Goal: Book appointment/travel/reservation

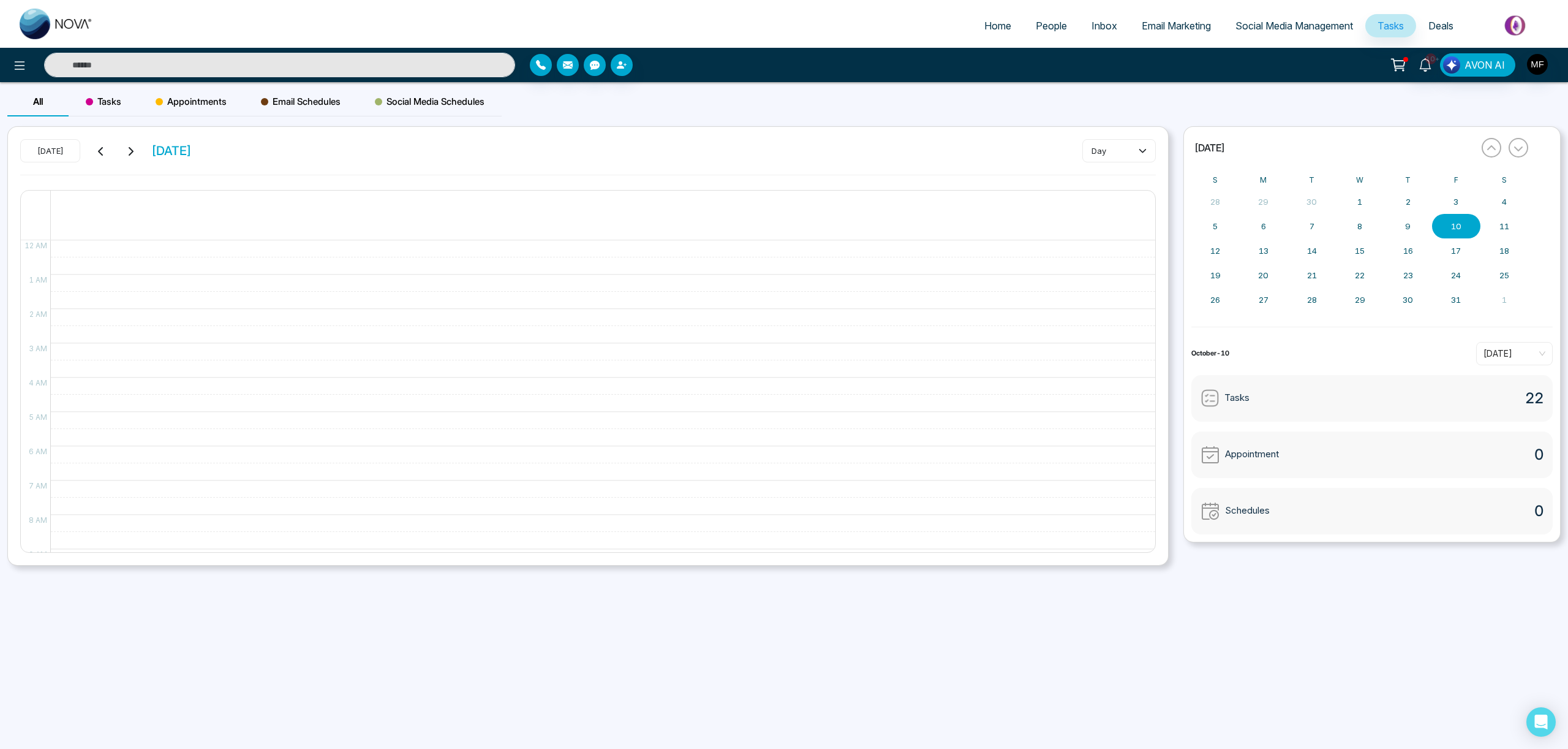
scroll to position [413, 0]
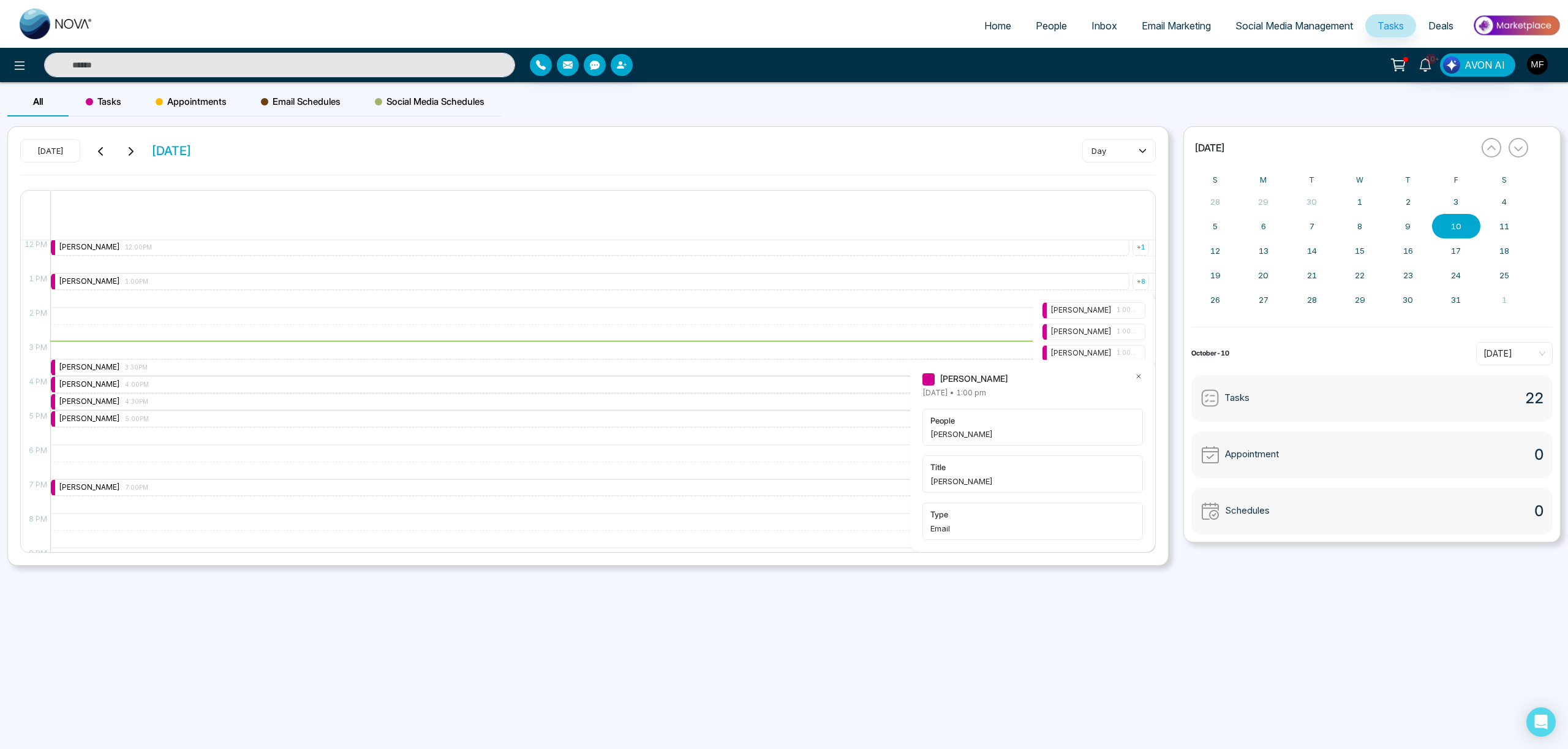
click at [1141, 377] on icon at bounding box center [1139, 376] width 9 height 9
click at [1132, 357] on span "1:00PM" at bounding box center [1127, 353] width 21 height 10
click at [1139, 376] on icon at bounding box center [1139, 376] width 9 height 9
click at [1122, 379] on span "1:00PM" at bounding box center [1127, 374] width 21 height 10
click at [1139, 377] on icon at bounding box center [1139, 376] width 9 height 9
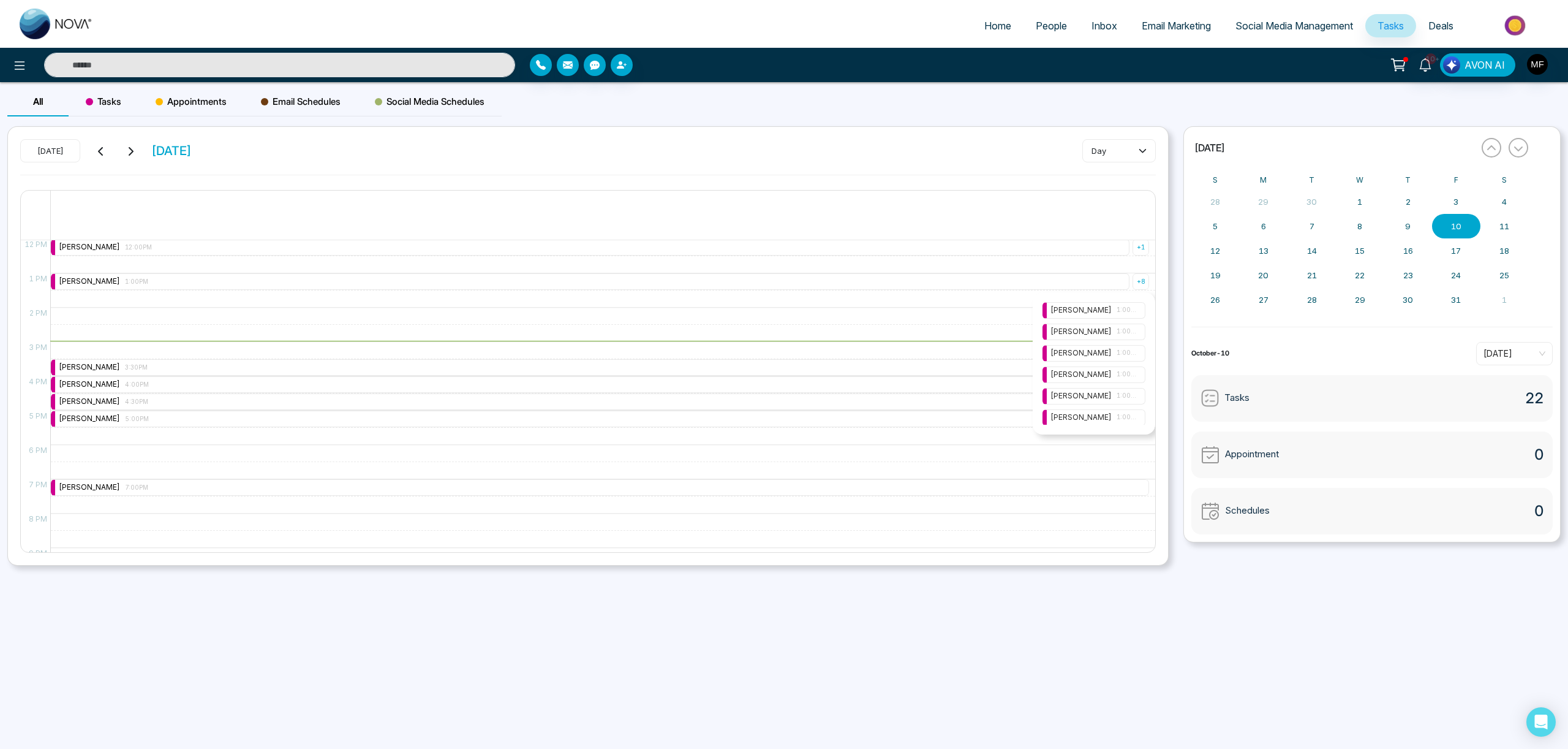
click at [1127, 395] on span "1:00PM" at bounding box center [1127, 396] width 21 height 10
click at [1139, 376] on icon at bounding box center [1139, 376] width 9 height 9
click at [1122, 414] on span "1:00PM" at bounding box center [1127, 417] width 21 height 10
click at [1140, 376] on icon at bounding box center [1139, 376] width 9 height 9
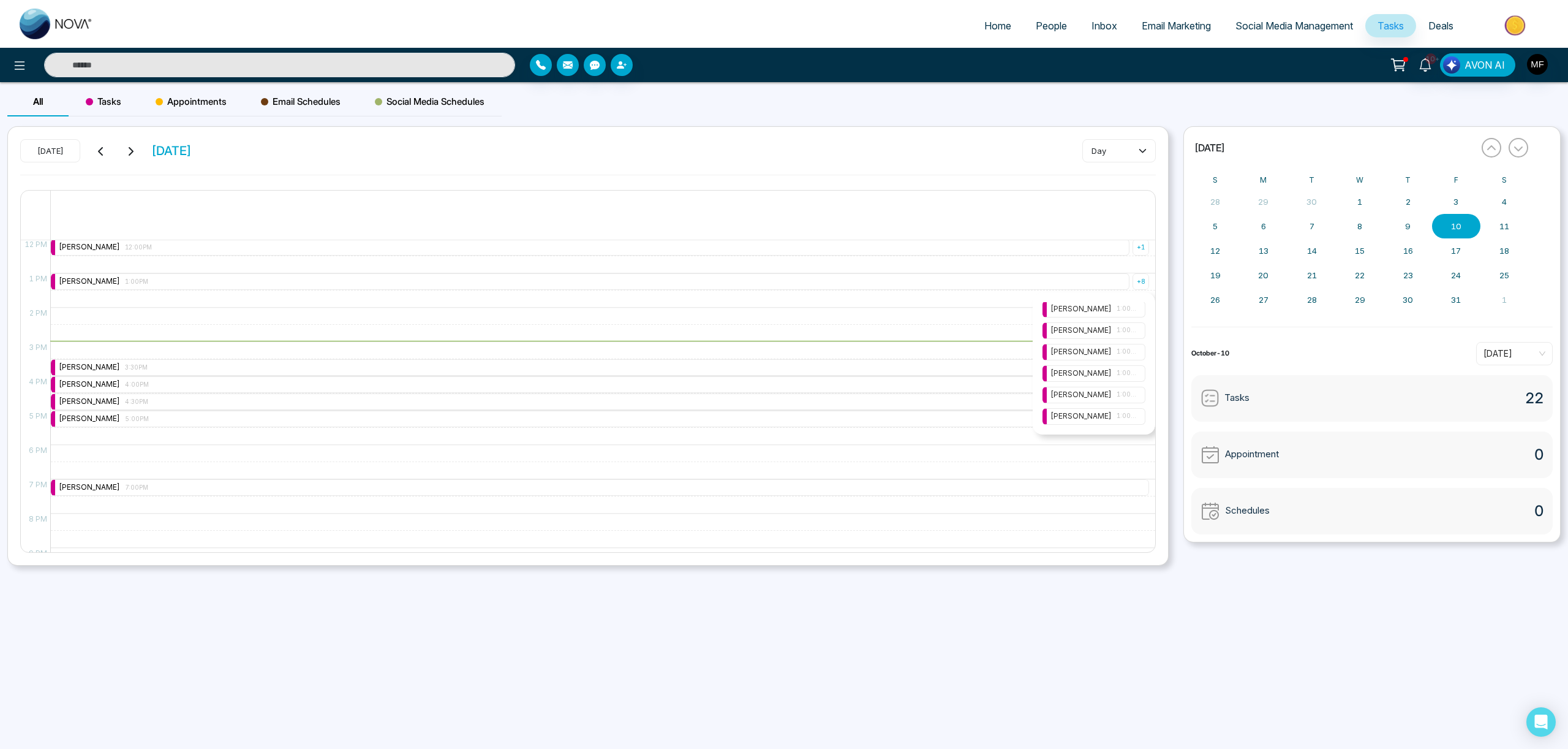
click at [1117, 391] on span "1:00PM" at bounding box center [1127, 395] width 21 height 10
click at [1137, 375] on icon at bounding box center [1139, 376] width 9 height 9
click at [1111, 414] on div "[PERSON_NAME] 1:00PM" at bounding box center [1094, 416] width 87 height 11
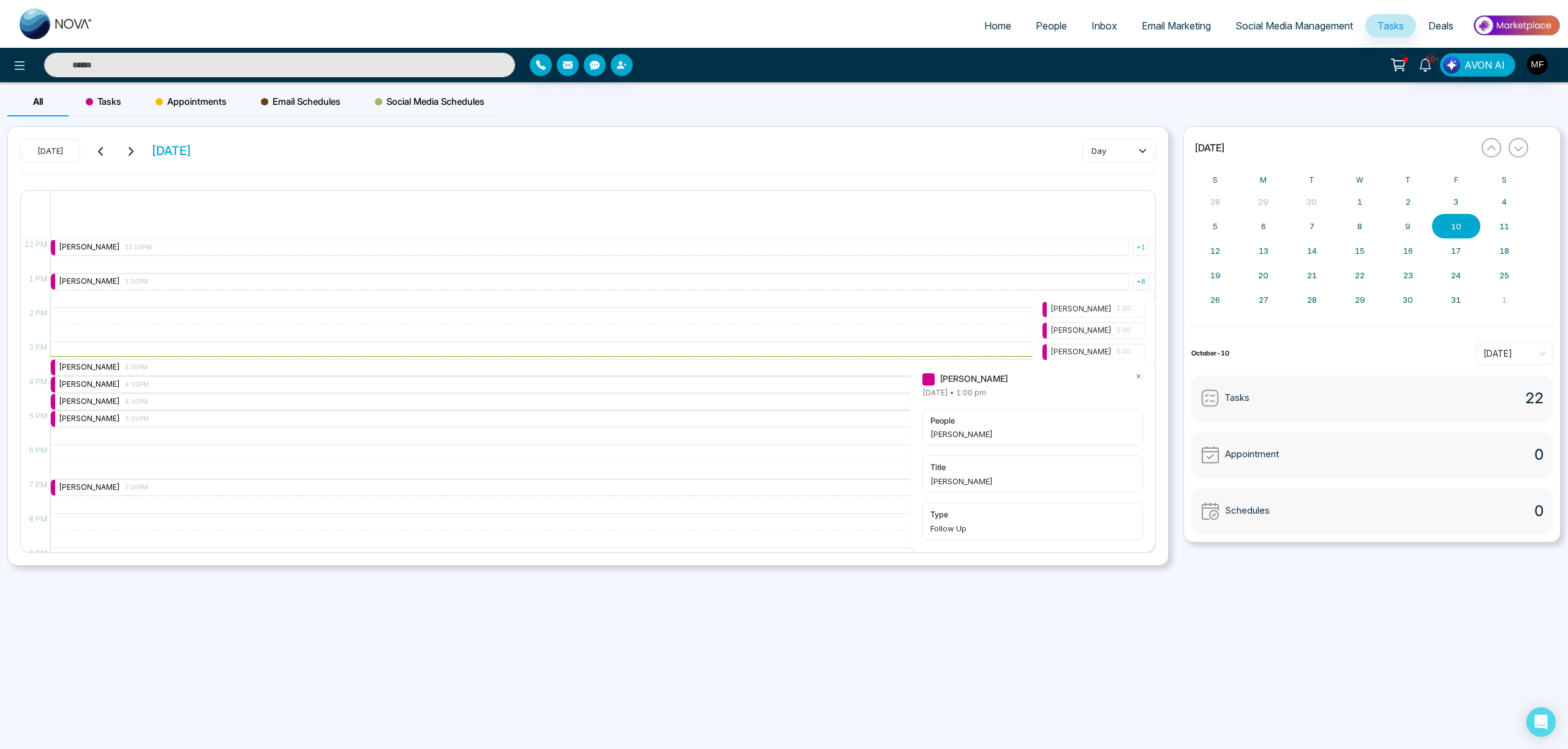
click at [1139, 378] on icon at bounding box center [1139, 376] width 9 height 9
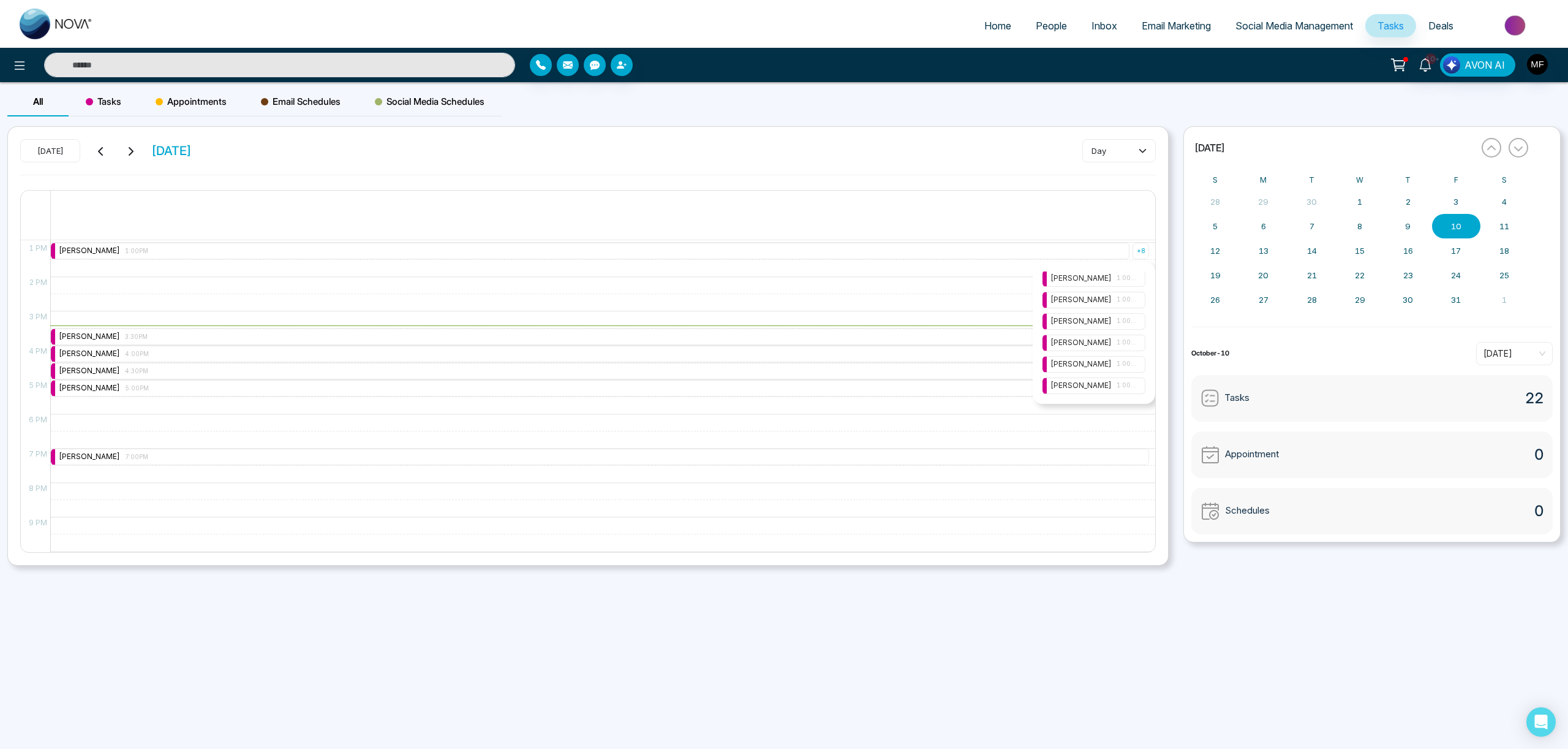
scroll to position [445, 0]
click at [1120, 390] on div "[PERSON_NAME] 1:00PM" at bounding box center [1094, 385] width 87 height 11
click at [1139, 377] on icon at bounding box center [1139, 376] width 9 height 9
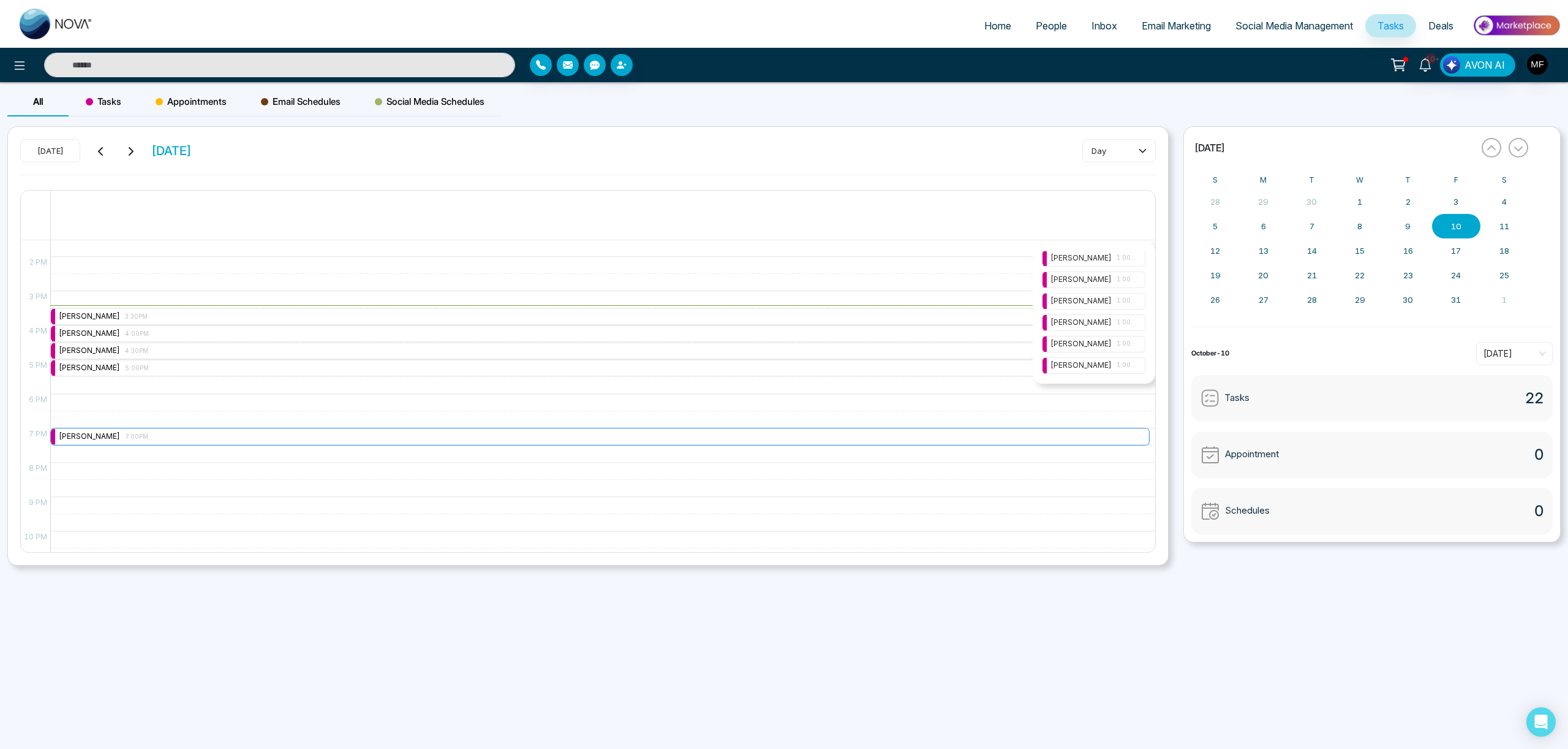
click at [589, 431] on div "[PERSON_NAME] 7:00PM" at bounding box center [600, 436] width 1098 height 16
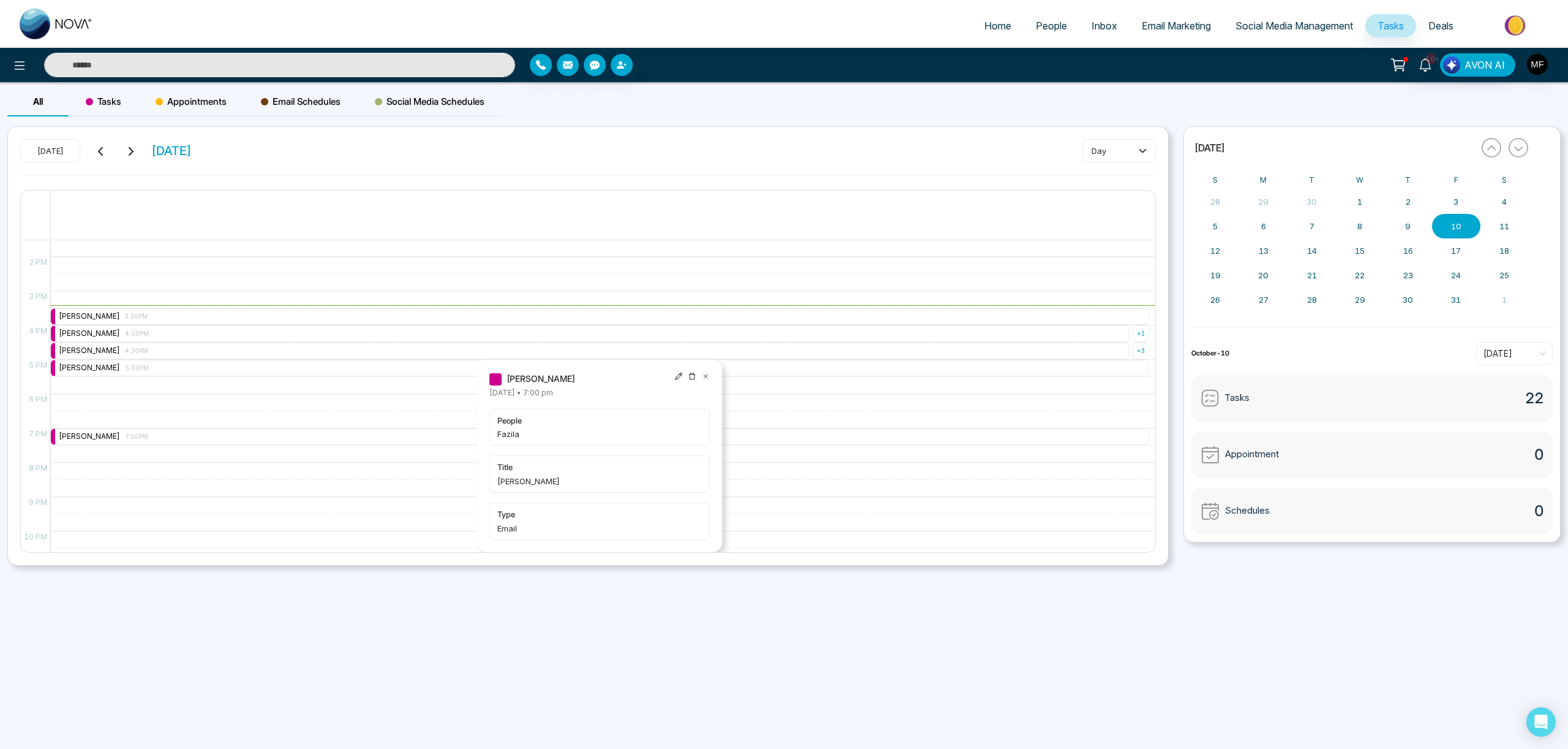
click at [884, 378] on div "9:30 AM – 9:30 AM [PERSON_NAME] 9:30AM 11:30 AM – 11:30 AM [PERSON_NAME] 11:30A…" at bounding box center [600, 188] width 1099 height 824
click at [843, 320] on div "[PERSON_NAME] 3:30PM" at bounding box center [600, 316] width 1098 height 16
click at [829, 339] on div "[PERSON_NAME] 4:00PM" at bounding box center [590, 333] width 1079 height 16
click at [826, 356] on div "[PERSON_NAME] 4:30PM" at bounding box center [590, 351] width 1079 height 16
click at [1144, 351] on div "+ 3" at bounding box center [1141, 351] width 16 height 16
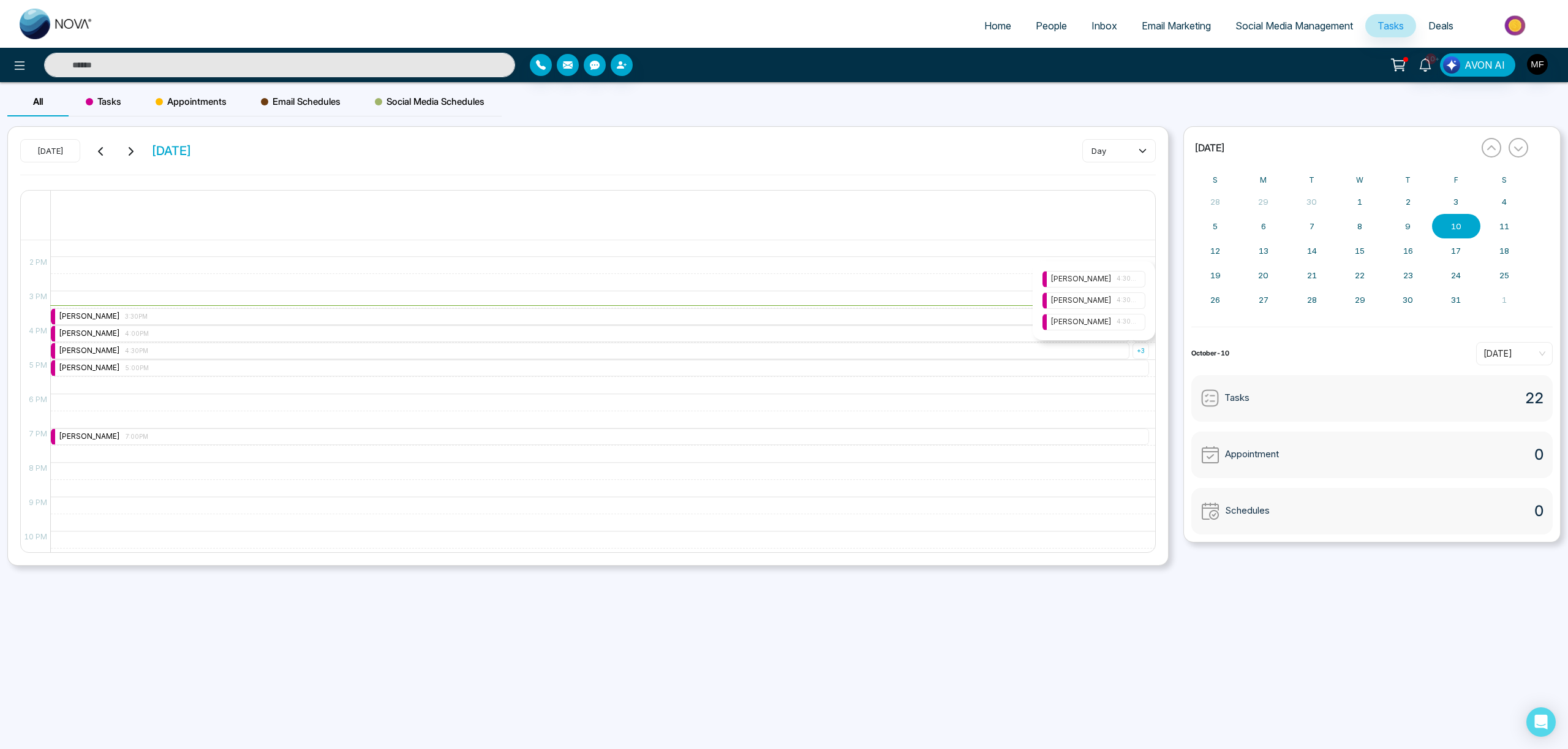
click at [1119, 279] on span "4:30PM" at bounding box center [1127, 279] width 21 height 10
click at [1140, 305] on icon at bounding box center [1139, 306] width 9 height 9
click at [1118, 302] on span "4:30PM" at bounding box center [1127, 301] width 21 height 10
click at [1137, 327] on icon at bounding box center [1139, 328] width 4 height 4
click at [1112, 323] on div "[PERSON_NAME] 4:30PM" at bounding box center [1094, 322] width 87 height 11
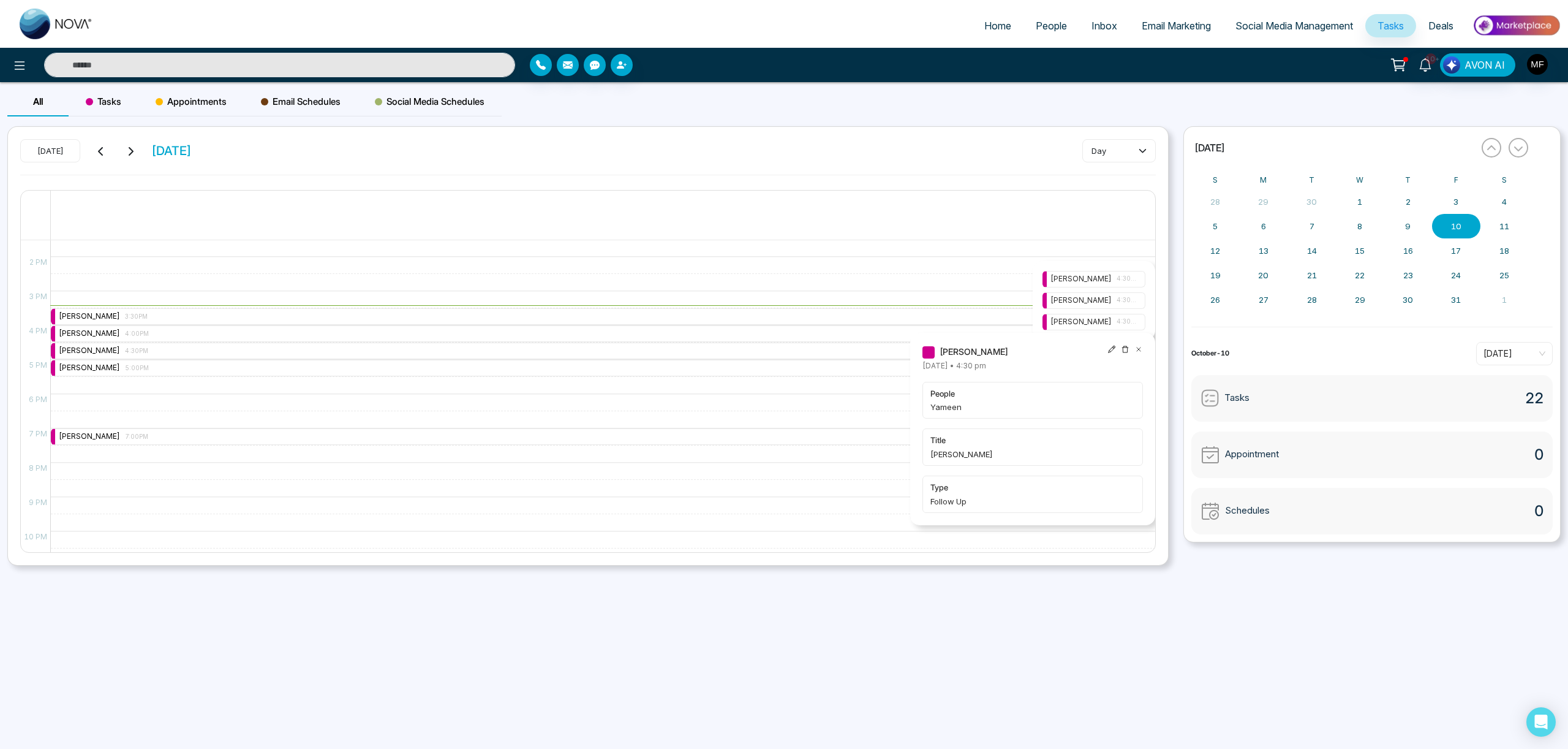
click at [1139, 351] on icon at bounding box center [1139, 349] width 9 height 9
click at [1124, 281] on span "4:30PM" at bounding box center [1127, 279] width 21 height 10
click at [1086, 338] on div "[PERSON_NAME] [DATE] • 4:30 pm people [PERSON_NAME] title [PERSON_NAME] type Te…" at bounding box center [1033, 386] width 220 height 169
click at [1069, 356] on span "people" at bounding box center [1033, 350] width 205 height 12
click at [1137, 306] on icon at bounding box center [1139, 306] width 4 height 4
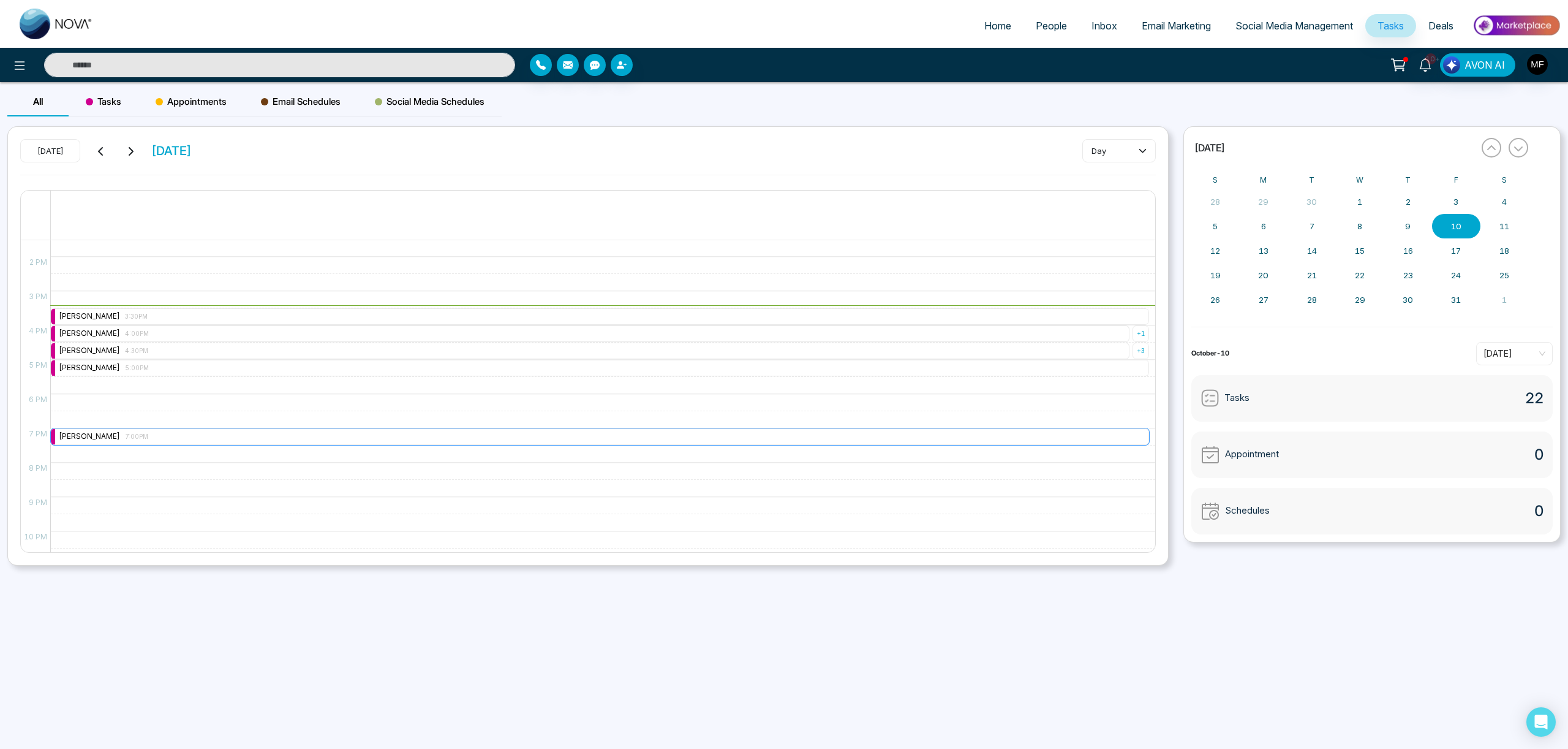
click at [410, 436] on div "[PERSON_NAME] 7:00PM" at bounding box center [600, 436] width 1098 height 16
click at [705, 378] on icon at bounding box center [706, 376] width 9 height 9
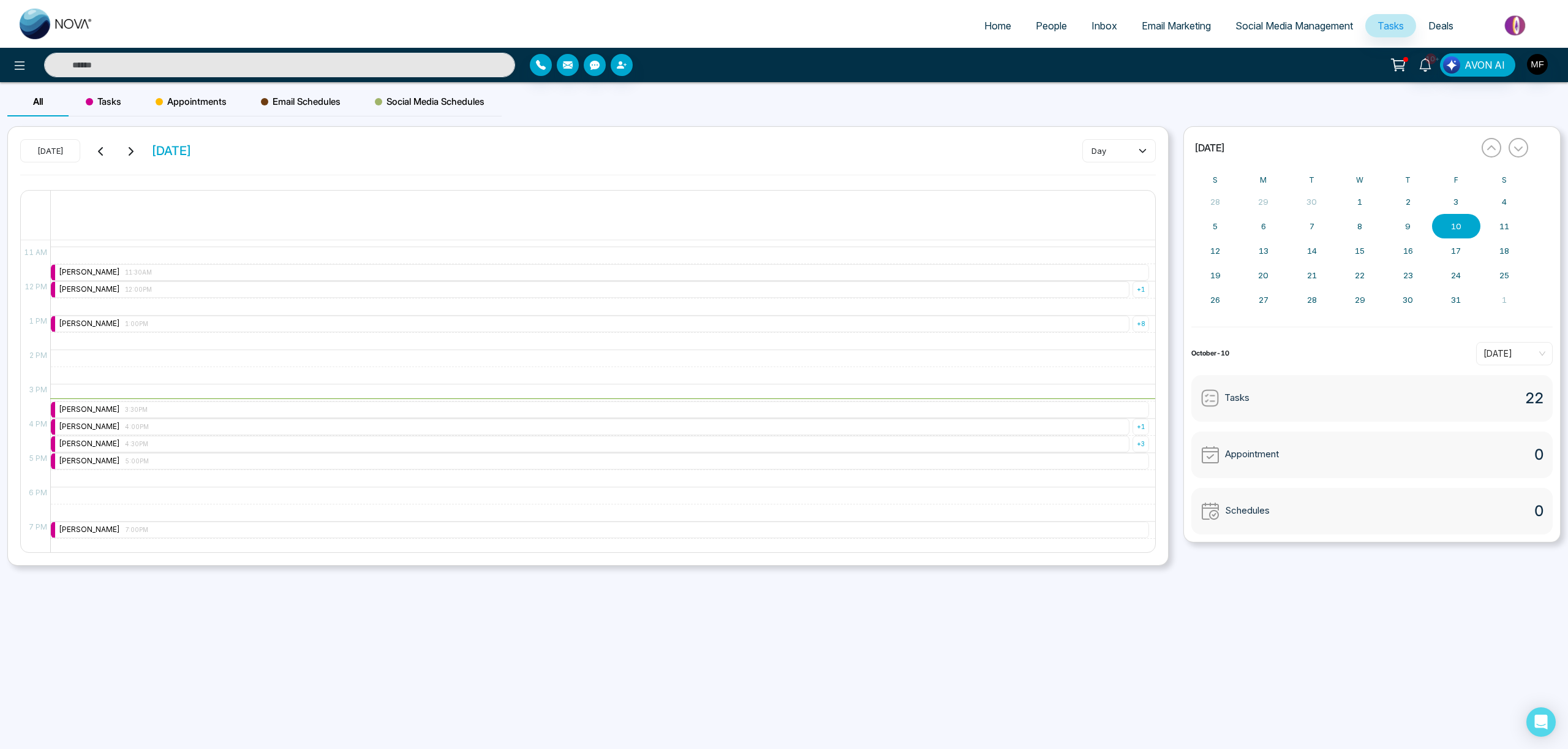
scroll to position [370, 0]
click at [1499, 240] on button "18" at bounding box center [1505, 251] width 49 height 25
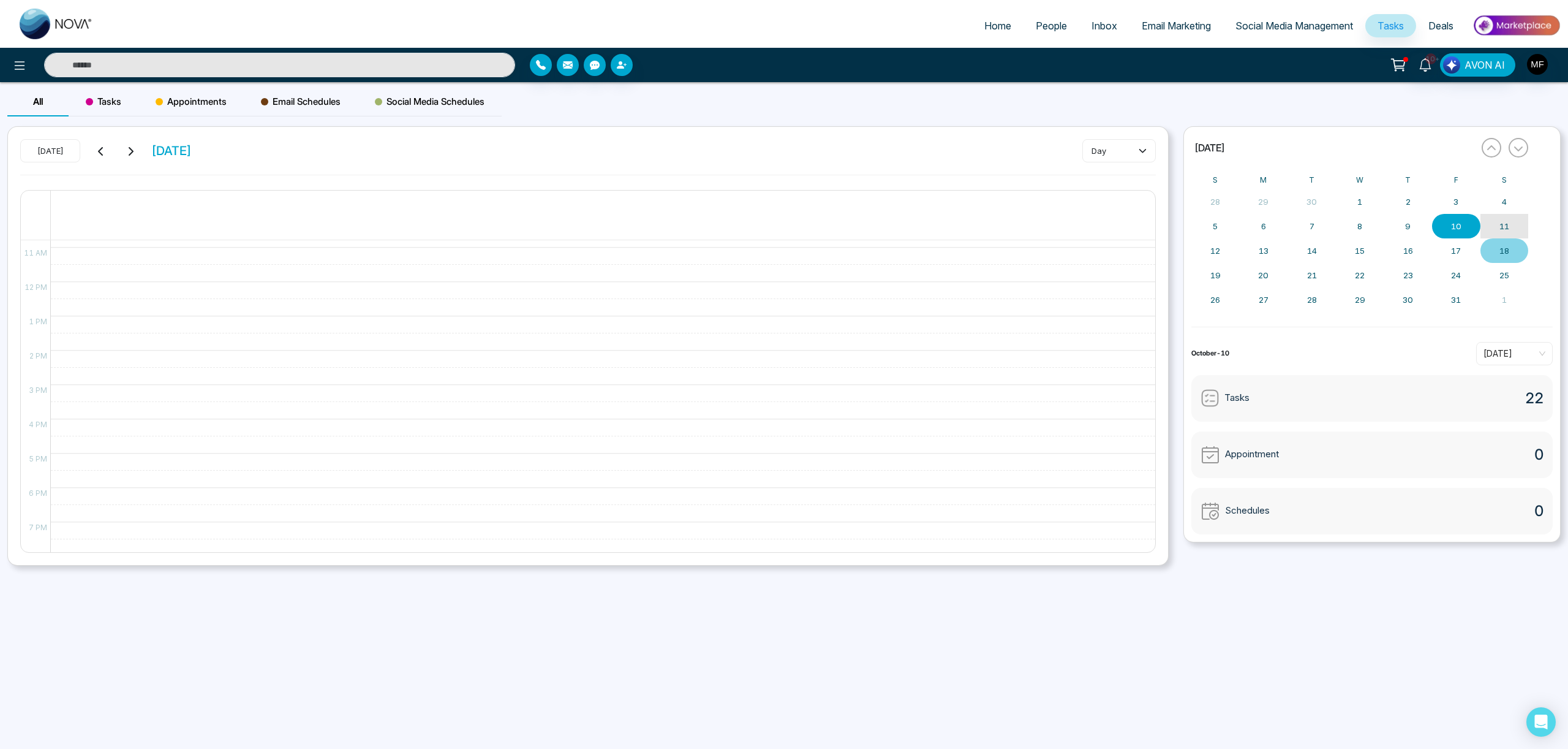
click at [1499, 232] on button "11" at bounding box center [1505, 226] width 49 height 25
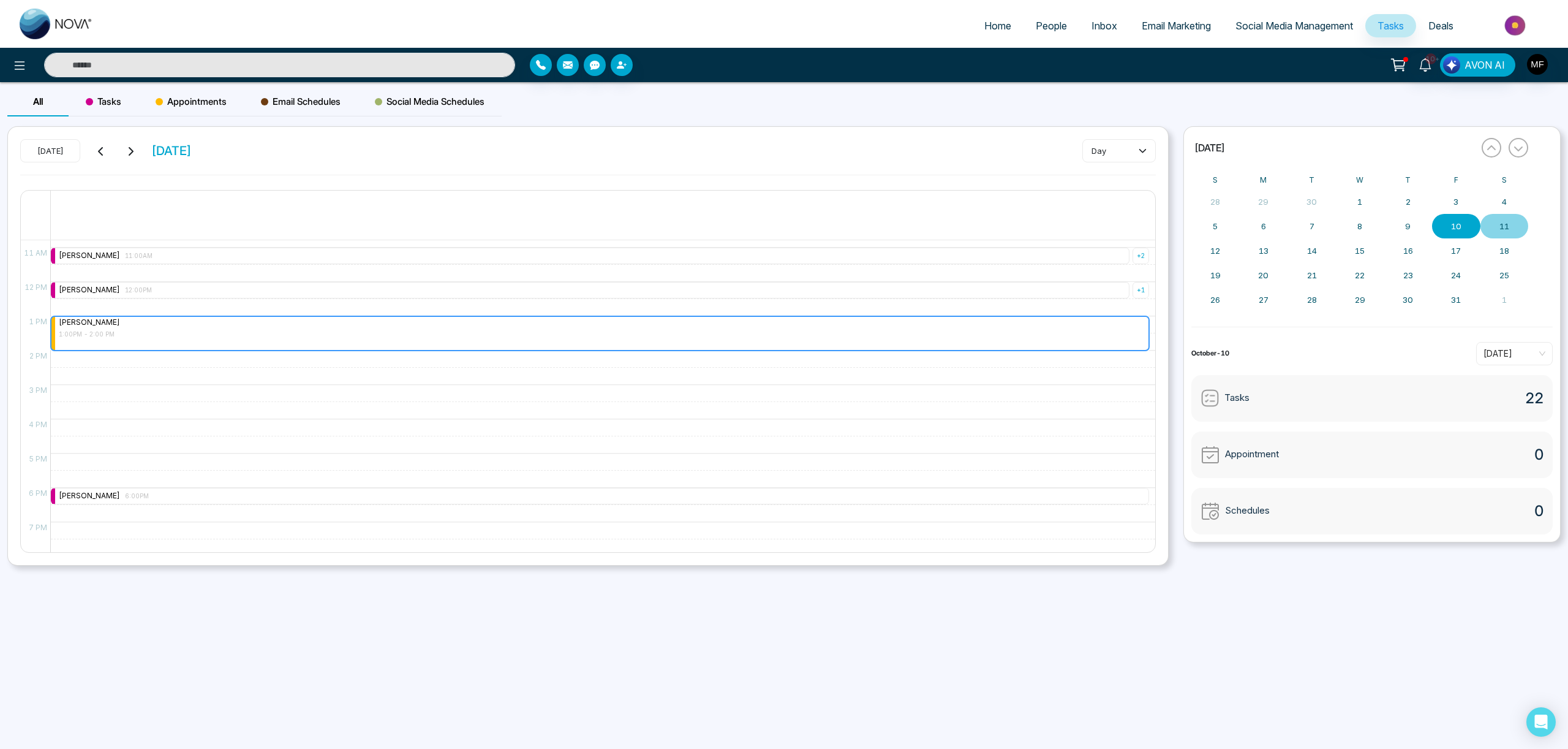
click at [464, 346] on div "[PERSON_NAME] 1:00PM - 2:00 PM" at bounding box center [600, 333] width 1098 height 34
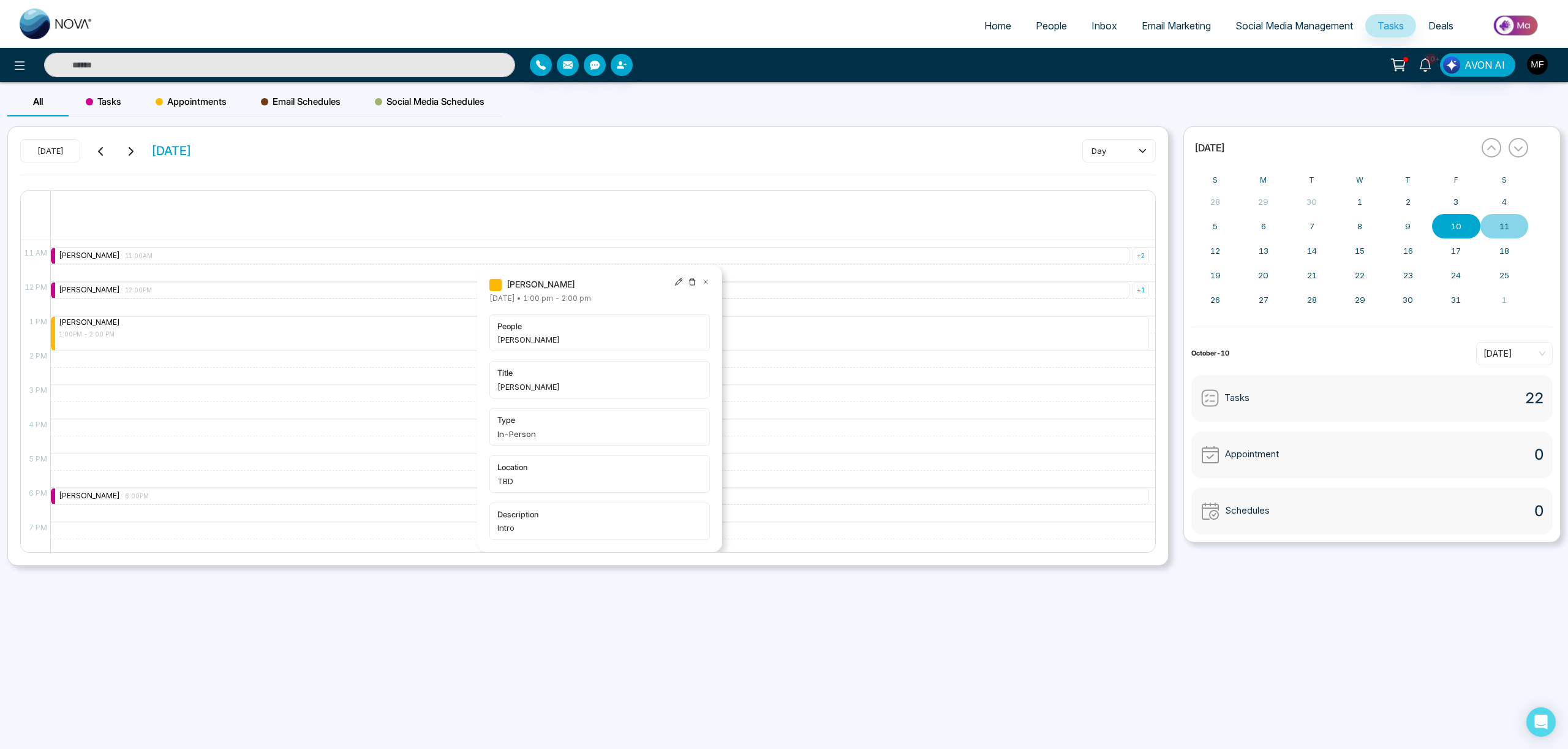
click at [707, 284] on icon at bounding box center [706, 282] width 9 height 9
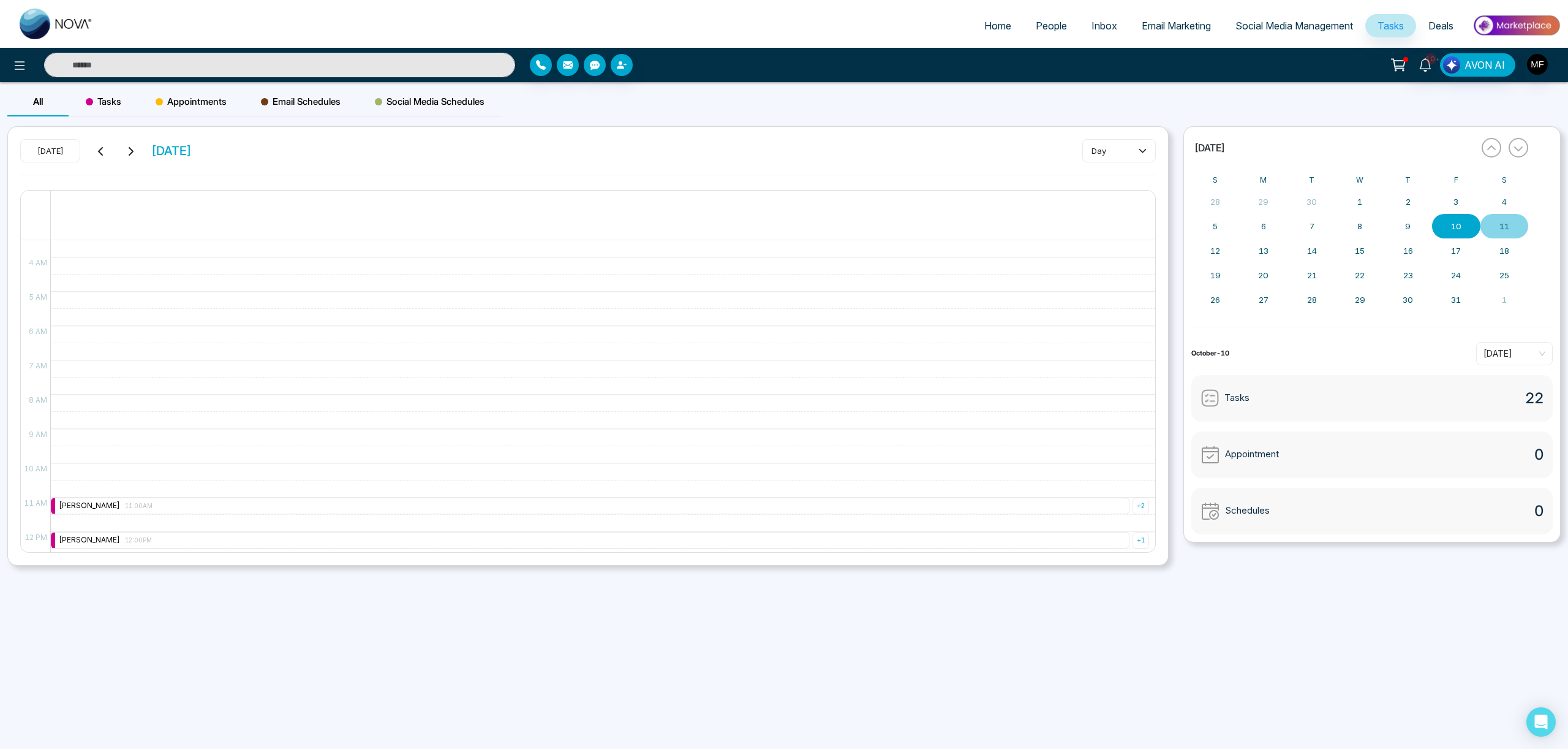
scroll to position [136, 0]
click at [1452, 222] on abbr "10" at bounding box center [1456, 226] width 10 height 10
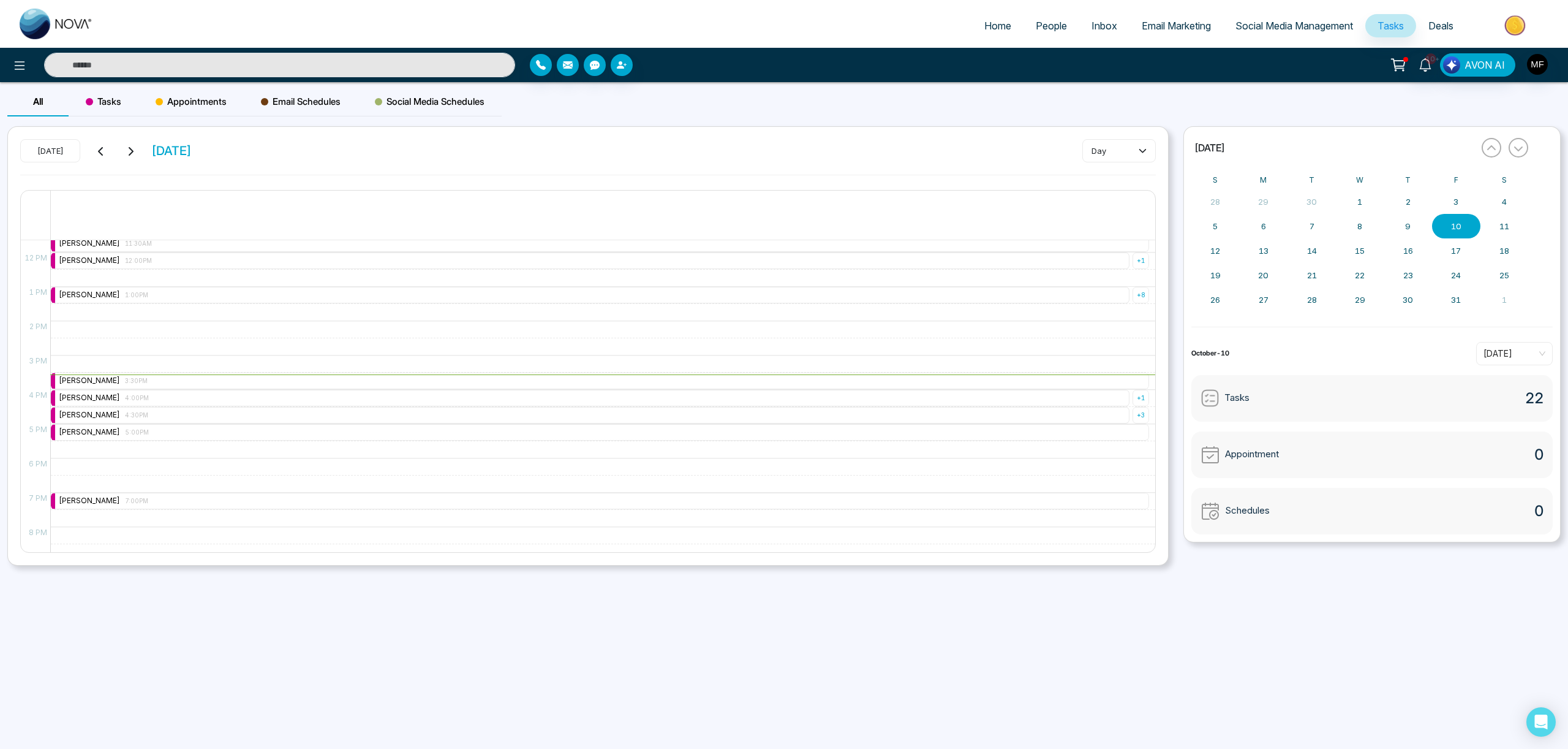
scroll to position [404, 0]
click at [140, 376] on span "3:30PM" at bounding box center [136, 376] width 23 height 6
click at [141, 394] on span "4:00PM" at bounding box center [137, 393] width 24 height 6
click at [959, 114] on div "All Tasks Appointments Email Schedules Social Media Schedules" at bounding box center [784, 107] width 1568 height 39
